Goal: Task Accomplishment & Management: Manage account settings

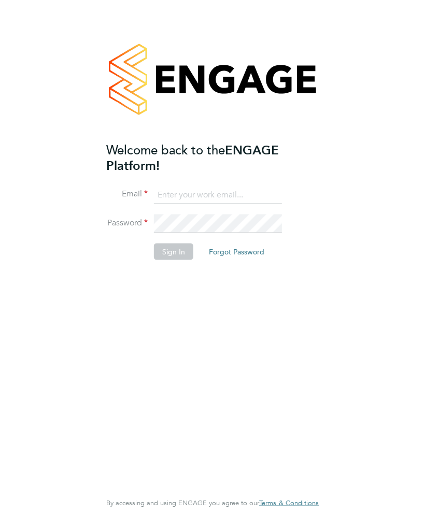
click at [188, 192] on input at bounding box center [218, 195] width 128 height 19
type input "[EMAIL_ADDRESS][DOMAIN_NAME]"
click at [177, 251] on button "Sign In" at bounding box center [173, 251] width 39 height 17
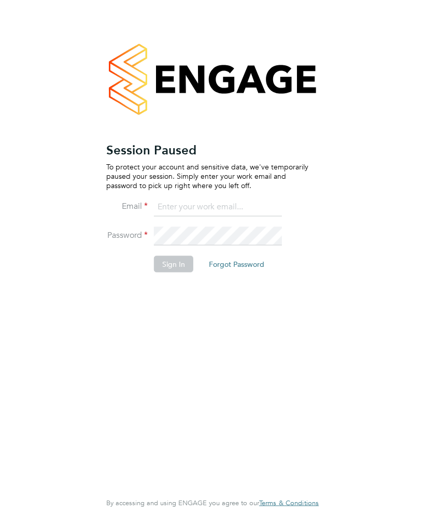
click at [209, 202] on input at bounding box center [218, 207] width 128 height 19
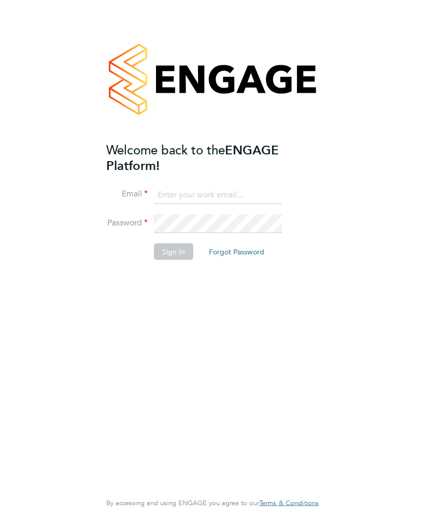
click at [176, 194] on input at bounding box center [218, 195] width 128 height 19
type input "[EMAIL_ADDRESS][DOMAIN_NAME]"
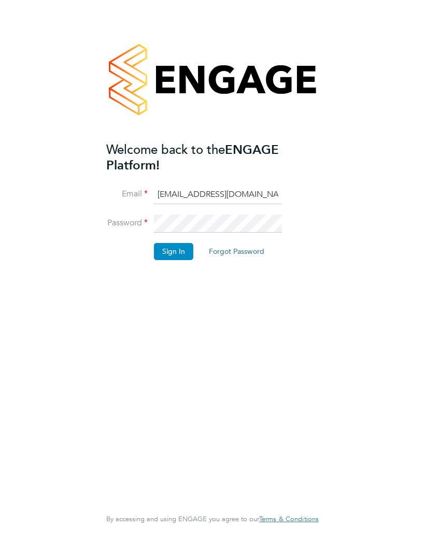
click at [175, 246] on button "Sign In" at bounding box center [173, 251] width 39 height 17
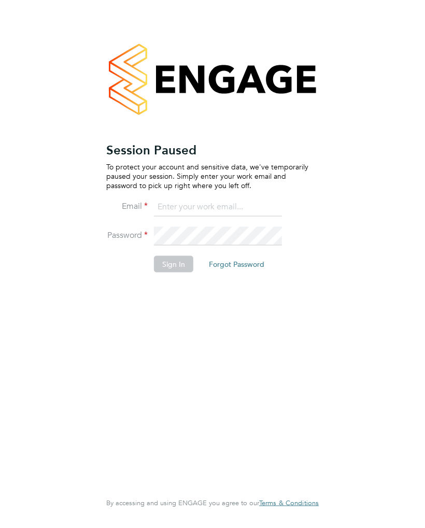
click at [189, 206] on input at bounding box center [218, 207] width 128 height 19
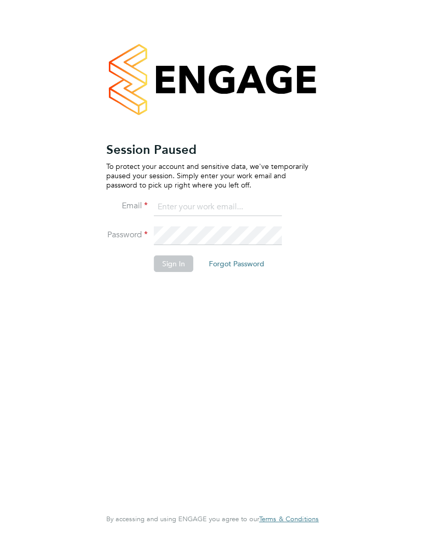
click at [191, 204] on input at bounding box center [218, 207] width 128 height 19
type input "emma"
